Goal: Check status: Check status

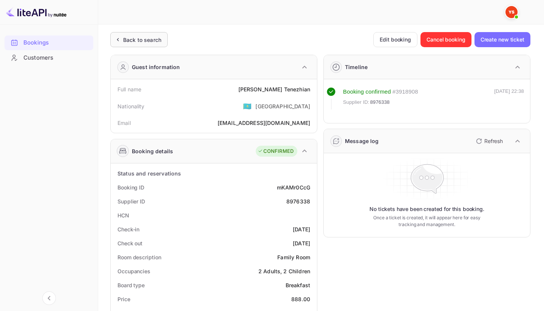
click at [137, 36] on div "Back to search" at bounding box center [142, 40] width 38 height 8
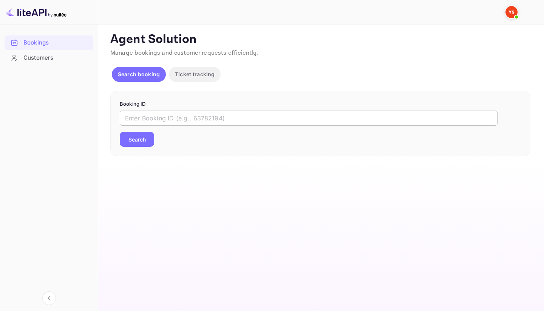
click at [149, 122] on input "text" at bounding box center [309, 118] width 378 height 15
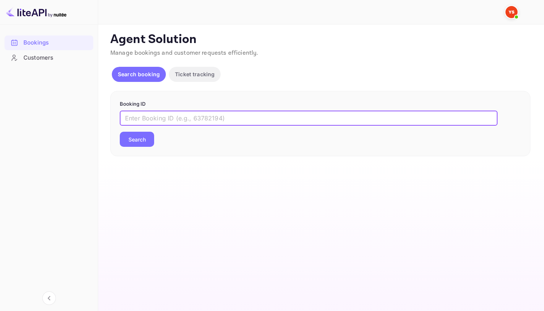
paste input "9365273"
type input "9365273"
click at [145, 137] on button "Search" at bounding box center [137, 139] width 34 height 15
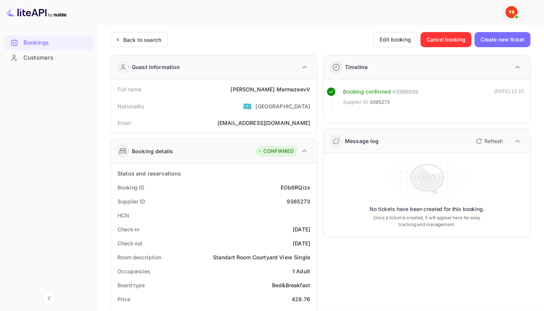
click at [298, 203] on div "9365273" at bounding box center [298, 202] width 23 height 8
copy div "9365273"
drag, startPoint x: 263, startPoint y: 90, endPoint x: 311, endPoint y: 88, distance: 48.4
click at [311, 88] on div "Full name [PERSON_NAME]" at bounding box center [214, 89] width 200 height 14
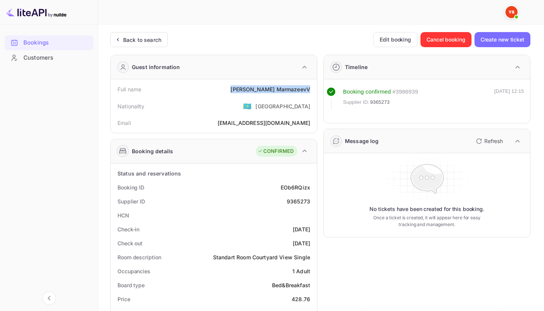
copy div "[PERSON_NAME]"
click at [294, 200] on div "9365273" at bounding box center [298, 202] width 23 height 8
copy div "9365273"
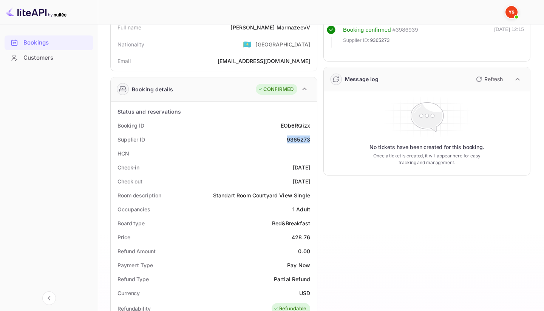
scroll to position [68, 0]
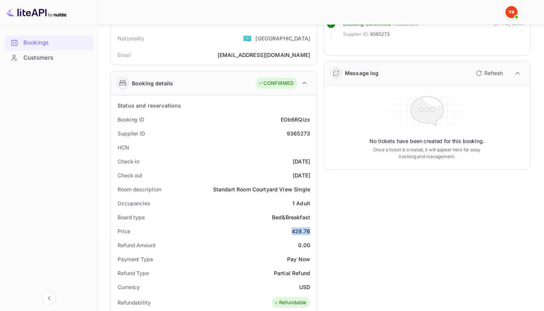
drag, startPoint x: 290, startPoint y: 230, endPoint x: 311, endPoint y: 230, distance: 21.2
click at [311, 230] on div "Price 428.76" at bounding box center [214, 231] width 200 height 14
copy div "428.76"
